Goal: Communication & Community: Answer question/provide support

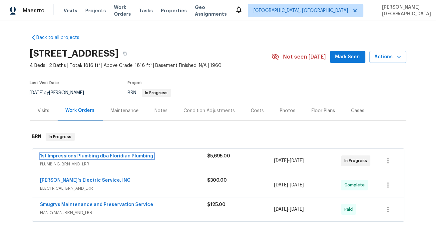
click at [66, 157] on link "1st Impressions Plumbing dba Floridian Plumbing" at bounding box center [96, 156] width 113 height 5
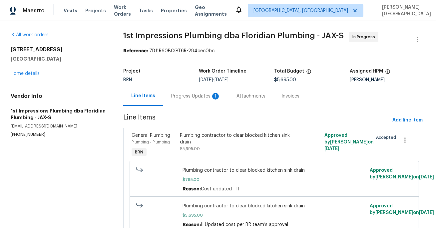
click at [183, 101] on div "Progress Updates 1" at bounding box center [195, 96] width 65 height 20
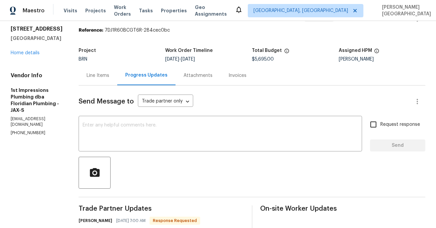
scroll to position [73, 0]
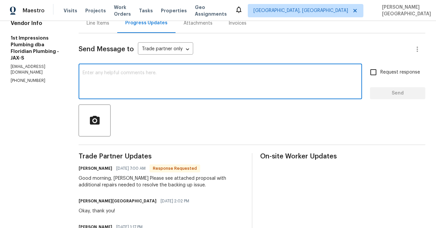
click at [120, 74] on textarea at bounding box center [220, 82] width 275 height 23
paste textarea "The buyer has closed and sent the following message: "Please let the workers kn…"
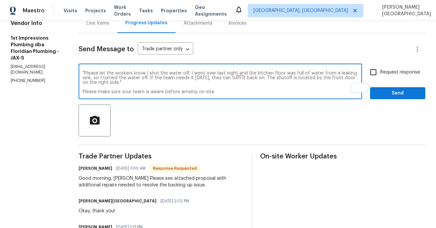
scroll to position [9, 0]
click at [133, 92] on textarea "The buyer has closed and sent the following message: "Please let the workers kn…" at bounding box center [220, 82] width 275 height 23
paste textarea "shut off the water after noticing a leak in the kitchen sink. The water can be …"
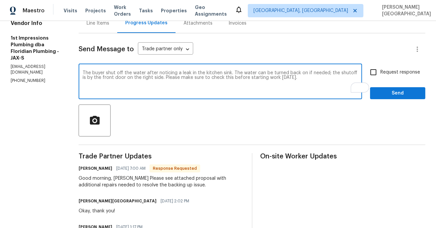
scroll to position [0, 0]
type textarea "The buyer shut off the water after noticing a leak in the kitchen sink. The wat…"
click at [382, 70] on span "Request response" at bounding box center [400, 72] width 40 height 7
click at [380, 70] on input "Request response" at bounding box center [373, 72] width 14 height 14
checkbox input "true"
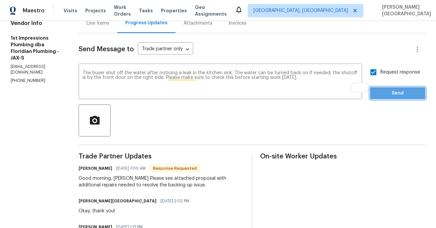
click at [382, 91] on span "Send" at bounding box center [397, 93] width 45 height 8
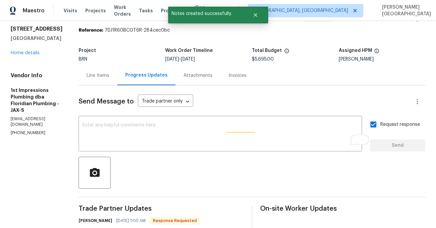
scroll to position [73, 0]
